Goal: Task Accomplishment & Management: Complete application form

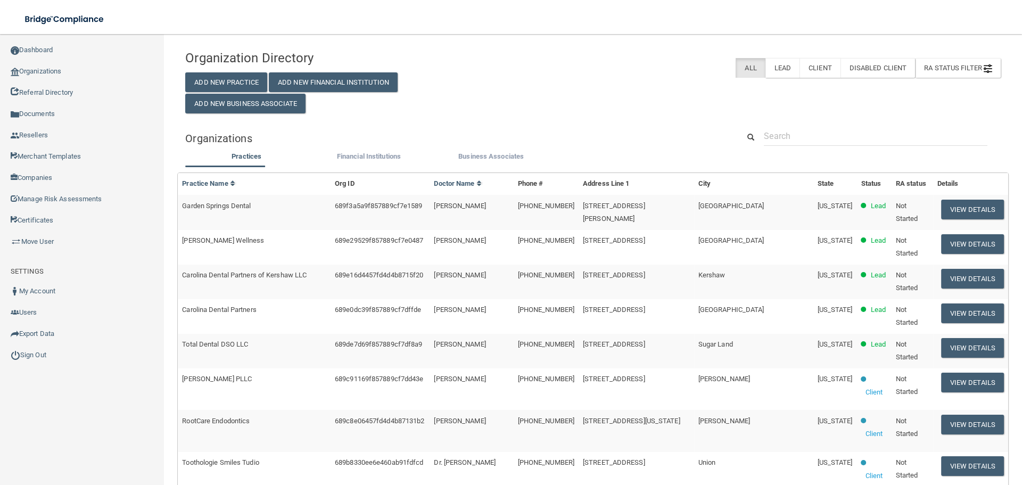
click at [540, 67] on div "RA Status Filter Clear Filter Incomplete Not Started Complete All Lead Client D…" at bounding box center [731, 68] width 538 height 20
click at [76, 74] on link "Organizations" at bounding box center [82, 71] width 164 height 21
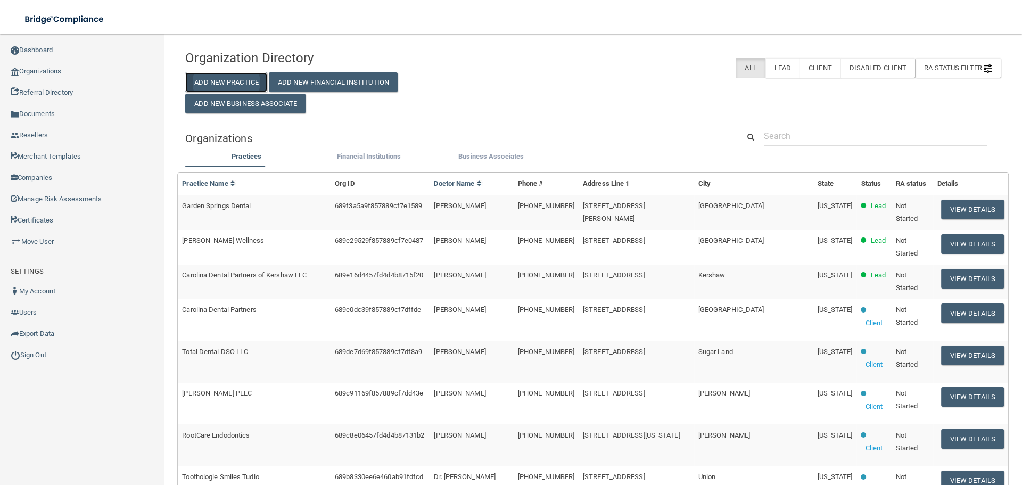
click at [221, 76] on button "Add New Practice" at bounding box center [226, 82] width 82 height 20
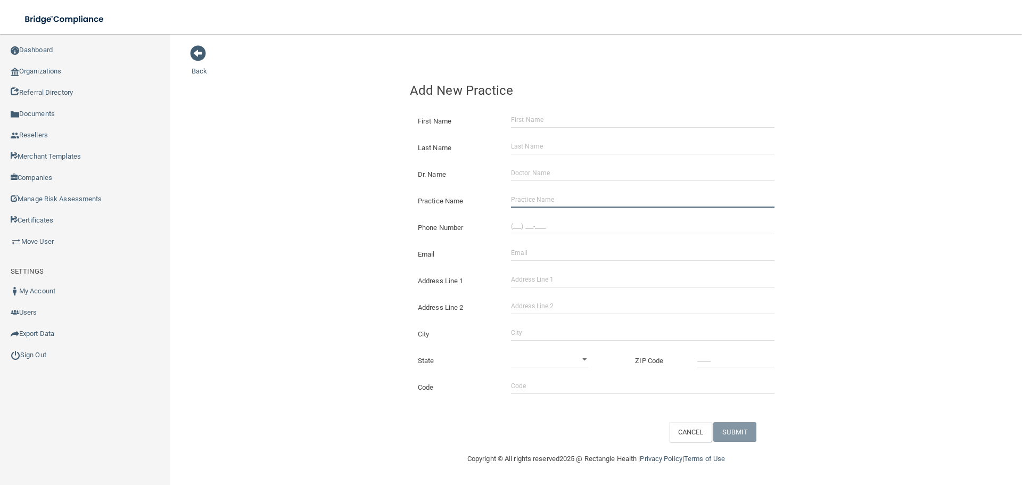
drag, startPoint x: 558, startPoint y: 201, endPoint x: 410, endPoint y: 211, distance: 147.7
click at [558, 201] on input "Practice Name" at bounding box center [642, 200] width 263 height 16
paste input "Susanville Dental Care"
type input "Susanville Dental Care"
click at [522, 226] on input "(___) ___-____" at bounding box center [642, 226] width 263 height 16
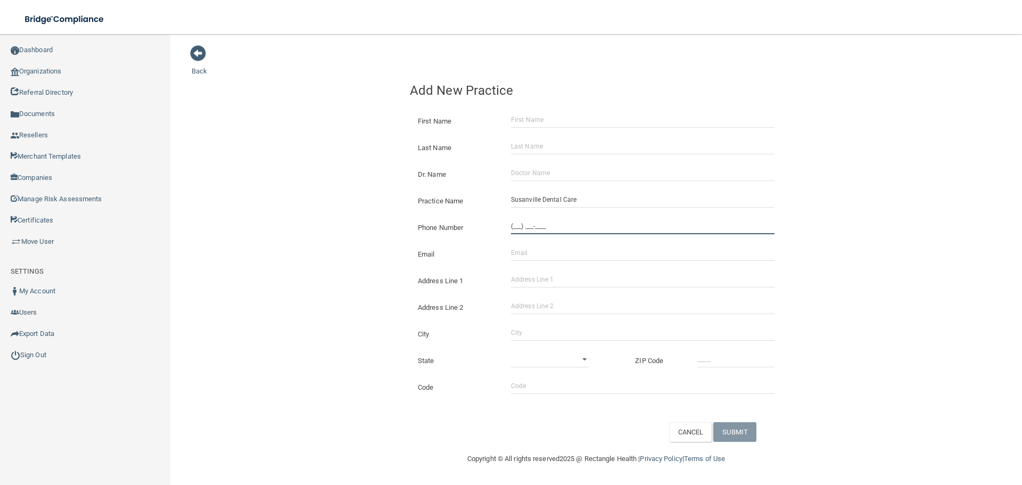
paste input "949) 836-9552"
type input "[PHONE_NUMBER]"
click at [292, 186] on div "Back Add New Practice First Name Last Name Dr. Name Practice Name [GEOGRAPHIC_D…" at bounding box center [596, 243] width 809 height 397
drag, startPoint x: 554, startPoint y: 286, endPoint x: 540, endPoint y: 286, distance: 13.3
click at [554, 286] on input "Address Line 1" at bounding box center [642, 279] width 263 height 16
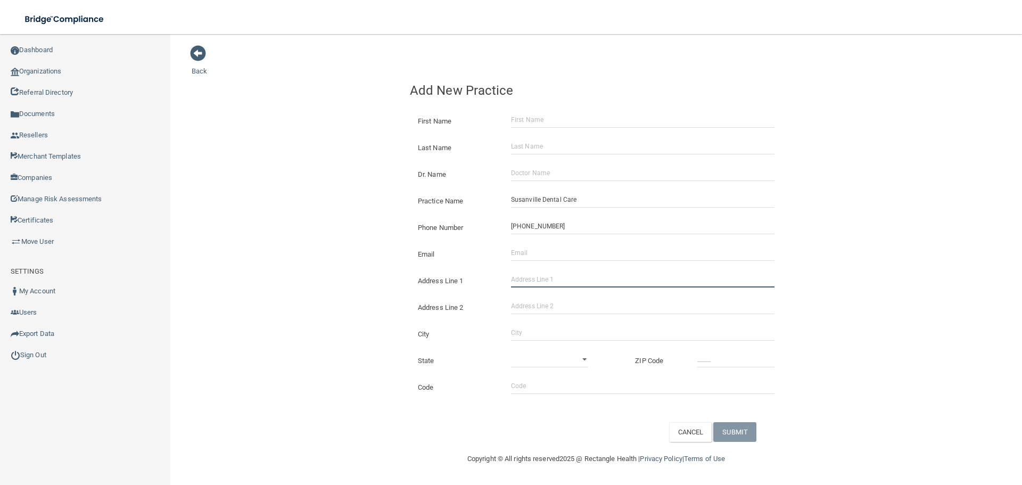
paste input "[STREET_ADDRESS]"
type input "[STREET_ADDRESS]"
click at [545, 333] on input "City" at bounding box center [642, 333] width 263 height 16
type input "Susanville"
click at [537, 357] on select "[US_STATE] [US_STATE] [US_STATE] [US_STATE] [US_STATE] [US_STATE] [US_STATE] [U…" at bounding box center [549, 359] width 77 height 16
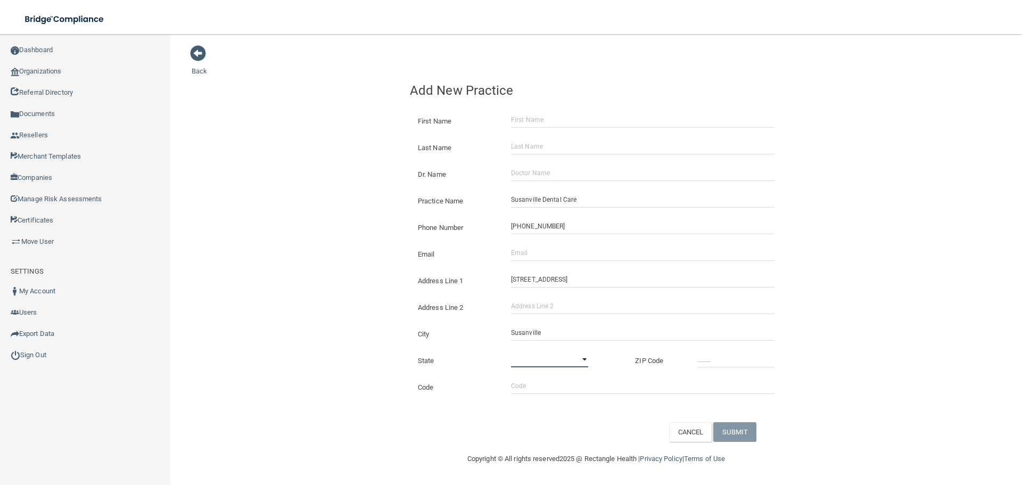
select select "4"
click at [511, 351] on select "[US_STATE] [US_STATE] [US_STATE] [US_STATE] [US_STATE] [US_STATE] [US_STATE] [U…" at bounding box center [549, 359] width 77 height 16
click at [709, 360] on input "_____" at bounding box center [735, 359] width 77 height 16
type input "96130"
click at [309, 247] on div "Back Add New Practice First Name Last Name Dr. Name Practice Name [GEOGRAPHIC_D…" at bounding box center [596, 243] width 809 height 397
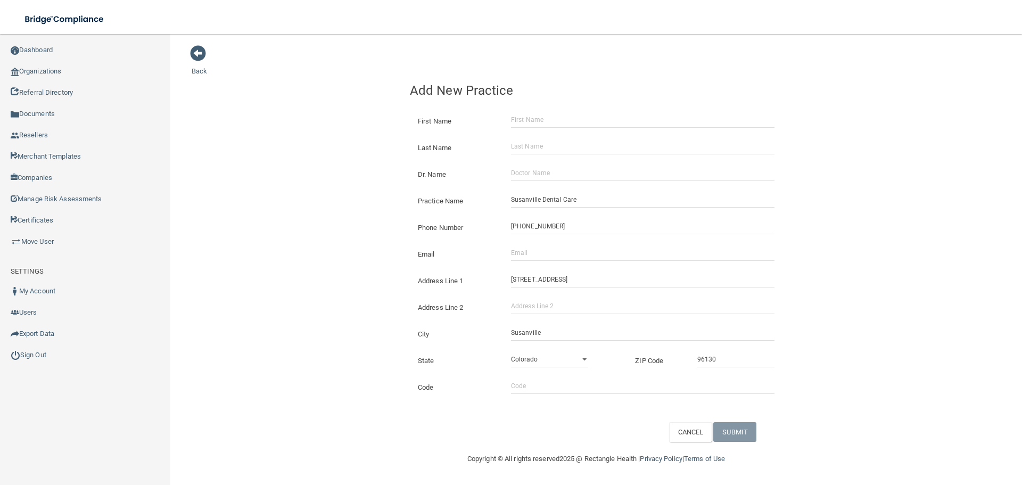
click at [548, 262] on div "Email The email address is already taken" at bounding box center [596, 250] width 389 height 27
drag, startPoint x: 548, startPoint y: 258, endPoint x: 419, endPoint y: 247, distance: 129.7
click at [544, 257] on input "Email" at bounding box center [642, 253] width 263 height 16
paste input "[EMAIL_ADDRESS][DOMAIN_NAME]"
type input "[EMAIL_ADDRESS][DOMAIN_NAME]"
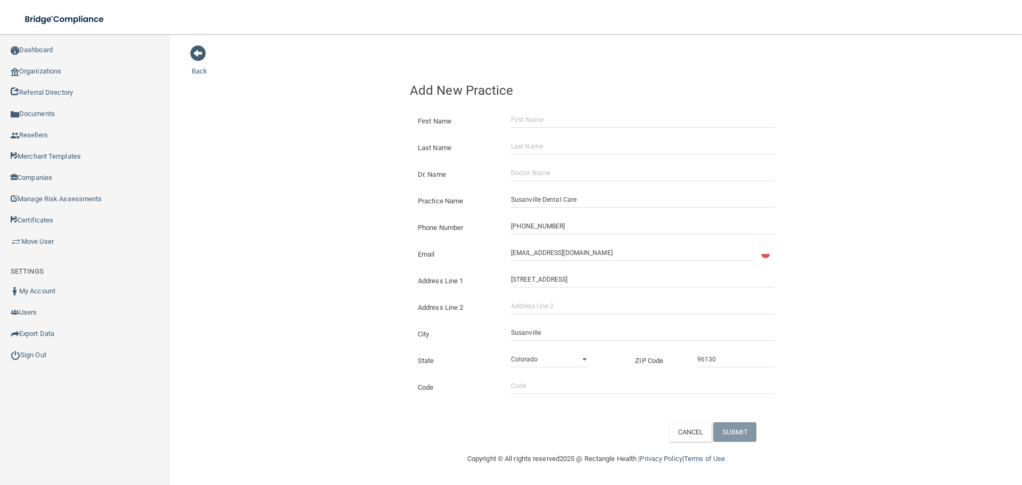
click at [330, 227] on div "Back Add New Practice First Name Last Name Dr. Name Practice Name [GEOGRAPHIC_D…" at bounding box center [596, 243] width 809 height 397
click at [523, 254] on input "[EMAIL_ADDRESS][DOMAIN_NAME]" at bounding box center [642, 253] width 263 height 16
drag, startPoint x: 526, startPoint y: 257, endPoint x: 467, endPoint y: 263, distance: 59.4
click at [467, 263] on div "Email [EMAIL_ADDRESS][DOMAIN_NAME] The email address is already taken" at bounding box center [596, 250] width 389 height 27
click at [536, 170] on input "Dr. Name" at bounding box center [642, 173] width 263 height 16
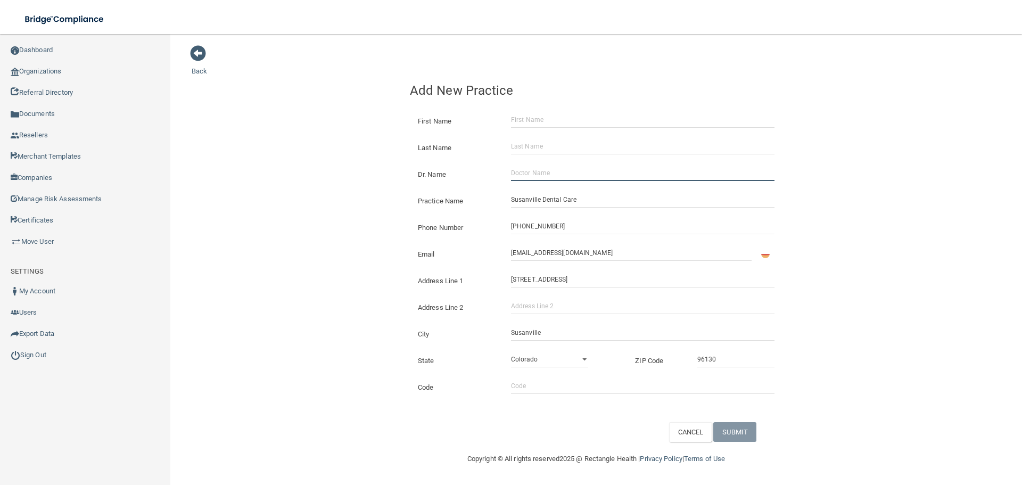
paste input "[PERSON_NAME]"
drag, startPoint x: 526, startPoint y: 173, endPoint x: 381, endPoint y: 180, distance: 145.5
click at [475, 165] on div "Dr. Name [PERSON_NAME]" at bounding box center [596, 165] width 373 height 0
type input "[PERSON_NAME]"
click at [517, 117] on input "First Name" at bounding box center [642, 120] width 263 height 16
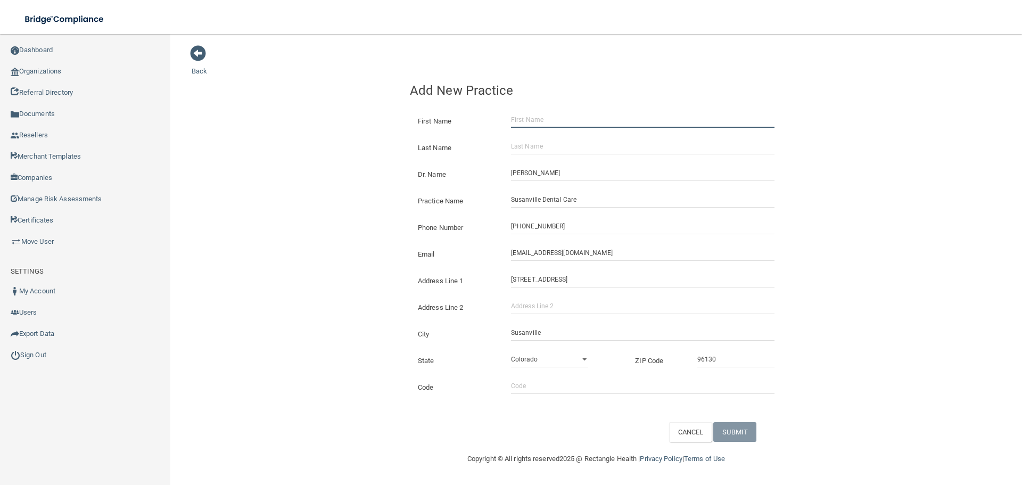
paste input "[PERSON_NAME]"
drag, startPoint x: 527, startPoint y: 122, endPoint x: 431, endPoint y: 122, distance: 96.9
click at [431, 112] on div "First Name [PERSON_NAME]" at bounding box center [596, 112] width 373 height 0
click at [544, 121] on input "[PERSON_NAME]" at bounding box center [642, 120] width 263 height 16
click at [545, 121] on input "[PERSON_NAME]" at bounding box center [642, 120] width 263 height 16
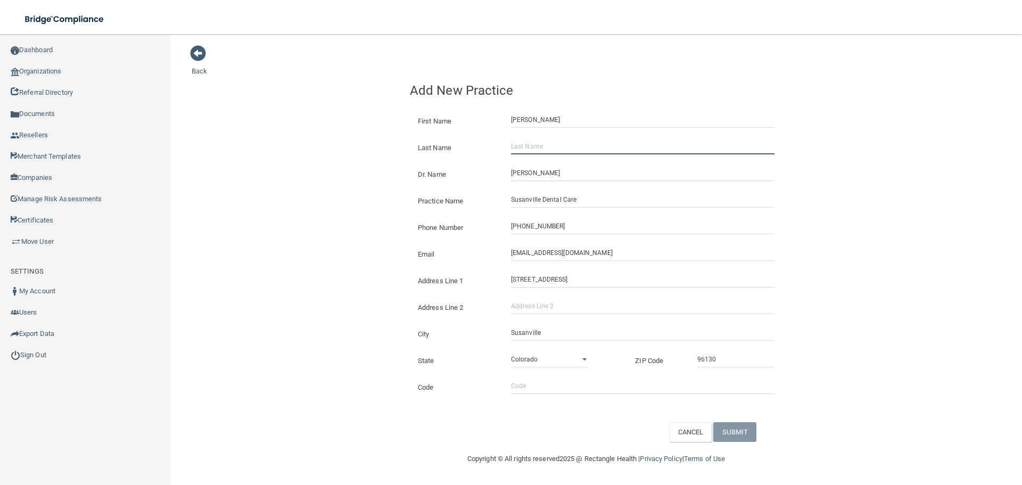
click at [536, 144] on input "Last Name" at bounding box center [642, 146] width 263 height 16
click at [552, 116] on input "[PERSON_NAME]" at bounding box center [642, 120] width 263 height 16
type input "[PERSON_NAME]"
click at [546, 146] on input "Last Name" at bounding box center [642, 146] width 263 height 16
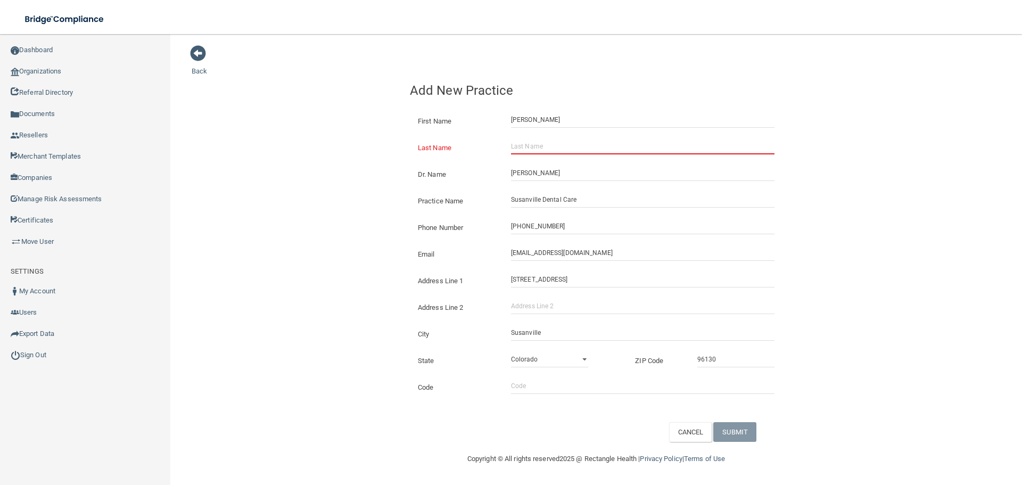
paste input "[PERSON_NAME]"
type input "[PERSON_NAME]"
click at [412, 147] on label "Last Name" at bounding box center [456, 148] width 93 height 13
click at [511, 147] on input "[PERSON_NAME]" at bounding box center [642, 146] width 263 height 16
click at [740, 431] on button "SUBMIT" at bounding box center [734, 432] width 43 height 20
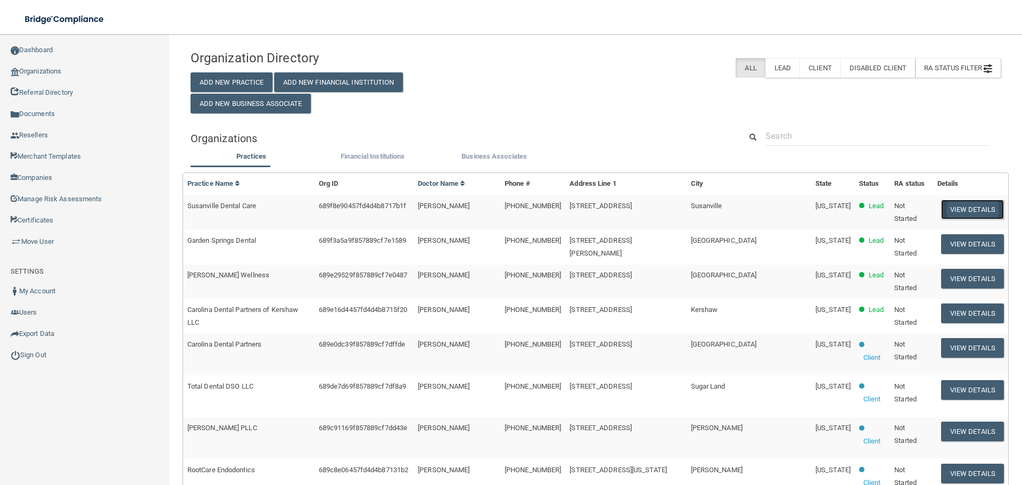
click at [971, 213] on button "View Details" at bounding box center [972, 210] width 63 height 20
